Goal: Browse casually: Explore the website without a specific task or goal

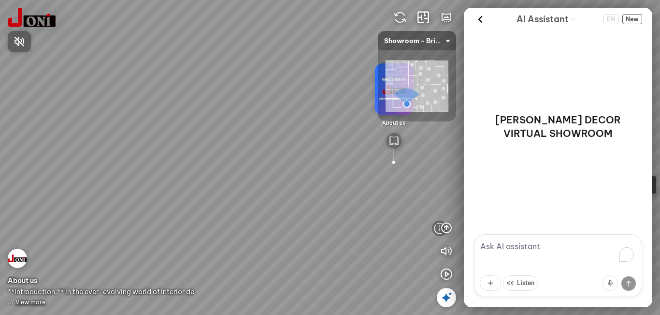
drag, startPoint x: 248, startPoint y: 86, endPoint x: 259, endPoint y: 66, distance: 21.8
click at [259, 66] on div at bounding box center [330, 157] width 660 height 315
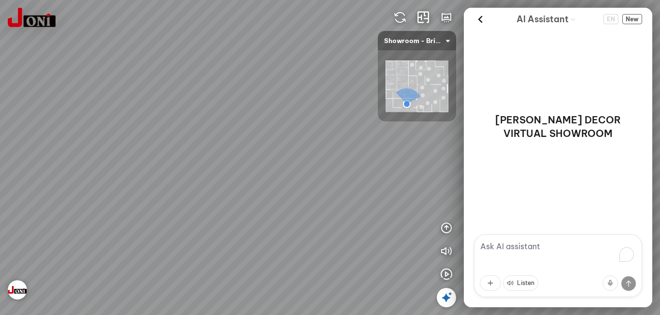
drag, startPoint x: 225, startPoint y: 132, endPoint x: 184, endPoint y: 87, distance: 61.6
click at [184, 87] on div "D7747 - Bright Woodgrain Melamine Paper D7748 - Warm Woodgrain Melamine Paper A…" at bounding box center [330, 157] width 660 height 315
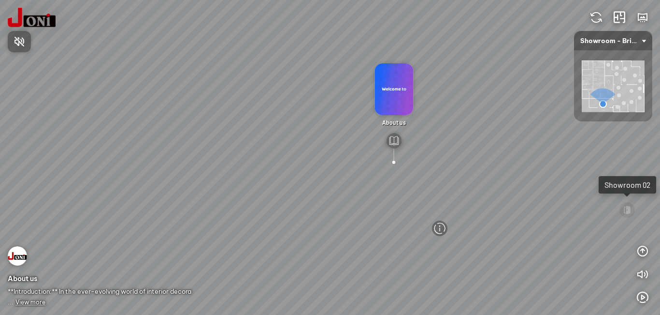
drag, startPoint x: 411, startPoint y: 161, endPoint x: 400, endPoint y: 152, distance: 14.8
click at [400, 152] on div at bounding box center [330, 157] width 660 height 315
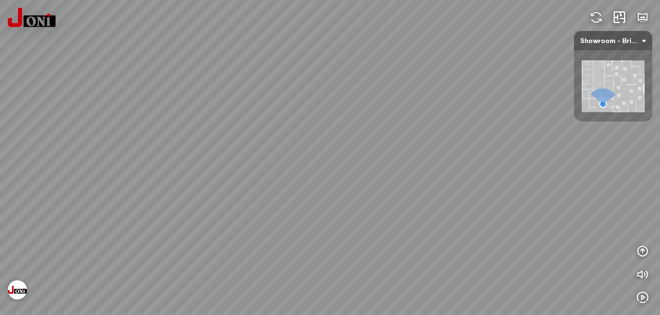
drag, startPoint x: 372, startPoint y: 201, endPoint x: 126, endPoint y: 137, distance: 253.7
click at [126, 137] on div "D7747 - Bright Woodgrain Melamine Paper D7748 - Warm Woodgrain Melamine Paper A…" at bounding box center [330, 157] width 660 height 315
drag, startPoint x: 116, startPoint y: 122, endPoint x: 80, endPoint y: 114, distance: 36.1
click at [70, 112] on div "D7747 - Bright Woodgrain Melamine Paper D7748 - Warm Woodgrain Melamine Paper A…" at bounding box center [330, 157] width 660 height 315
drag, startPoint x: 248, startPoint y: 133, endPoint x: 132, endPoint y: 136, distance: 116.5
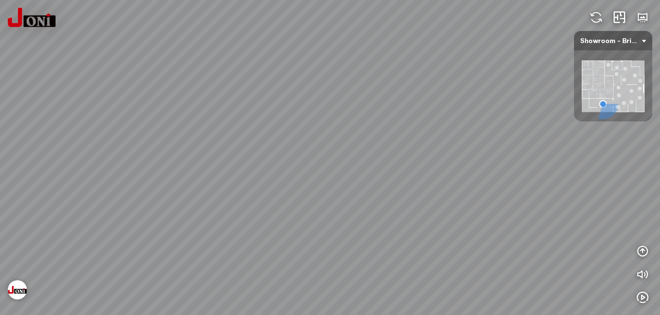
click at [132, 136] on div "D7747 - Bright Woodgrain Melamine Paper D7748 - Warm Woodgrain Melamine Paper A…" at bounding box center [330, 157] width 660 height 315
drag, startPoint x: 352, startPoint y: 144, endPoint x: 290, endPoint y: 162, distance: 64.4
click at [290, 162] on div "D7747 - Bright Woodgrain Melamine Paper D7748 - Warm Woodgrain Melamine Paper A…" at bounding box center [330, 157] width 660 height 315
drag, startPoint x: 338, startPoint y: 104, endPoint x: 257, endPoint y: 196, distance: 122.9
click at [214, 157] on div "D7747 - Bright Woodgrain Melamine Paper D7748 - Warm Woodgrain Melamine Paper A…" at bounding box center [330, 157] width 660 height 315
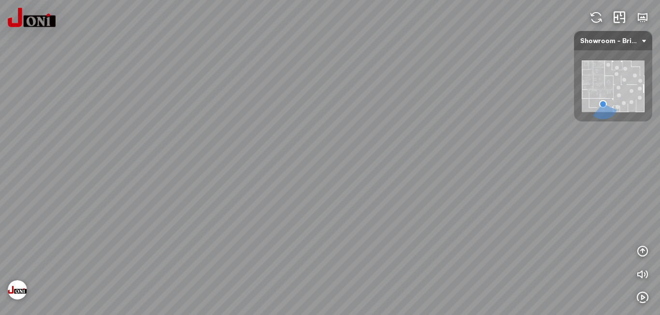
drag, startPoint x: 262, startPoint y: 199, endPoint x: 378, endPoint y: 153, distance: 124.1
click at [375, 146] on div "D7747 - Bright Woodgrain Melamine Paper D7748 - Warm Woodgrain Melamine Paper A…" at bounding box center [330, 157] width 660 height 315
drag, startPoint x: 253, startPoint y: 155, endPoint x: 374, endPoint y: 151, distance: 120.9
click at [352, 150] on div "D7747 - Bright Woodgrain Melamine Paper D7748 - Warm Woodgrain Melamine Paper A…" at bounding box center [330, 157] width 660 height 315
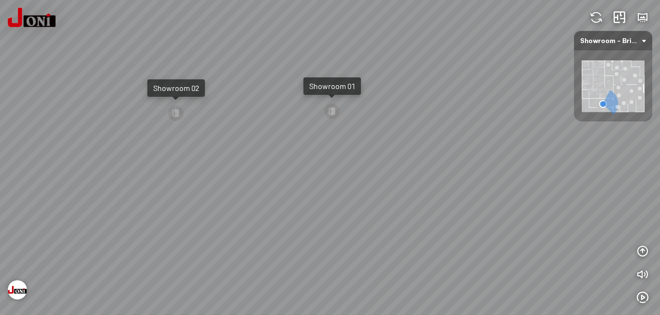
drag, startPoint x: 210, startPoint y: 172, endPoint x: 303, endPoint y: 170, distance: 93.3
click at [298, 170] on div "D7747 - Bright Woodgrain Melamine Paper D7748 - Warm Woodgrain Melamine Paper A…" at bounding box center [330, 157] width 660 height 315
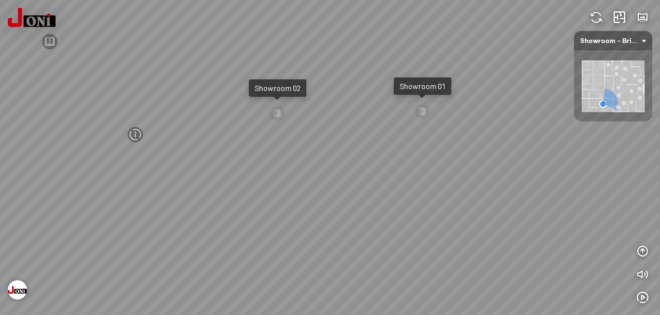
click at [18, 289] on img at bounding box center [17, 289] width 19 height 19
